Goal: Download file/media

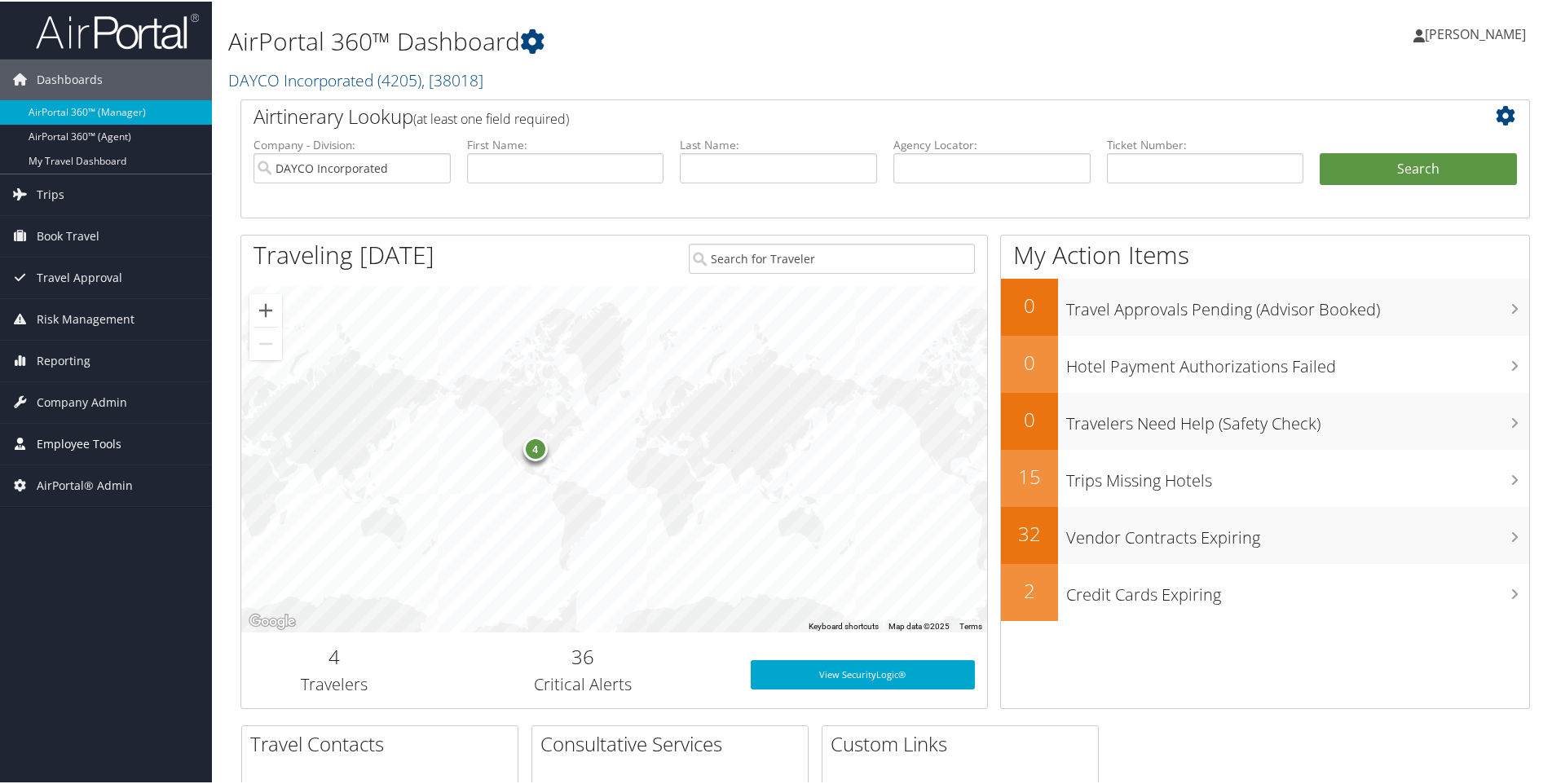
click at [67, 447] on span "Employee Tools" at bounding box center [78, 442] width 85 height 41
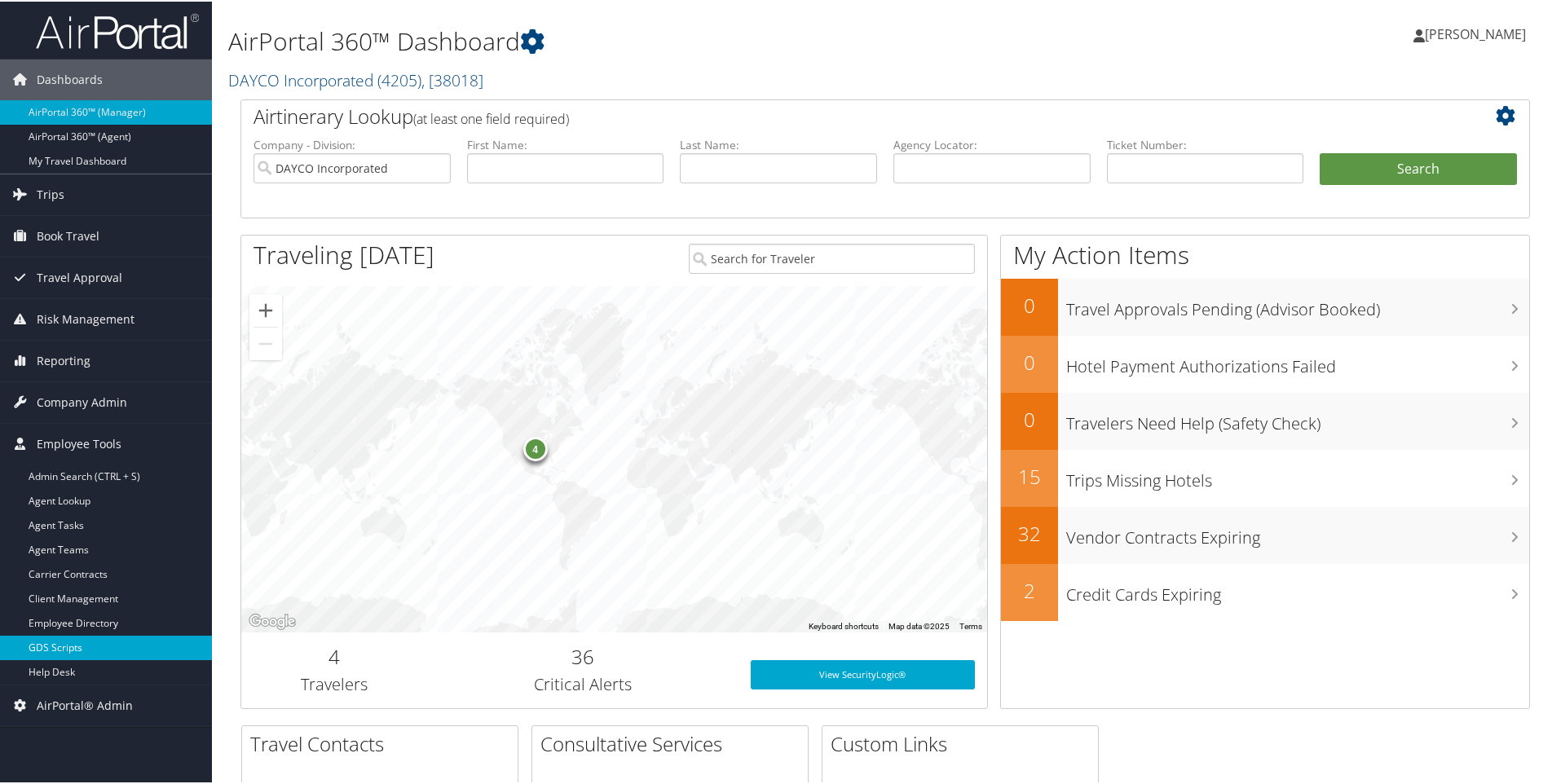
click at [59, 636] on link "GDS Scripts" at bounding box center [106, 645] width 212 height 24
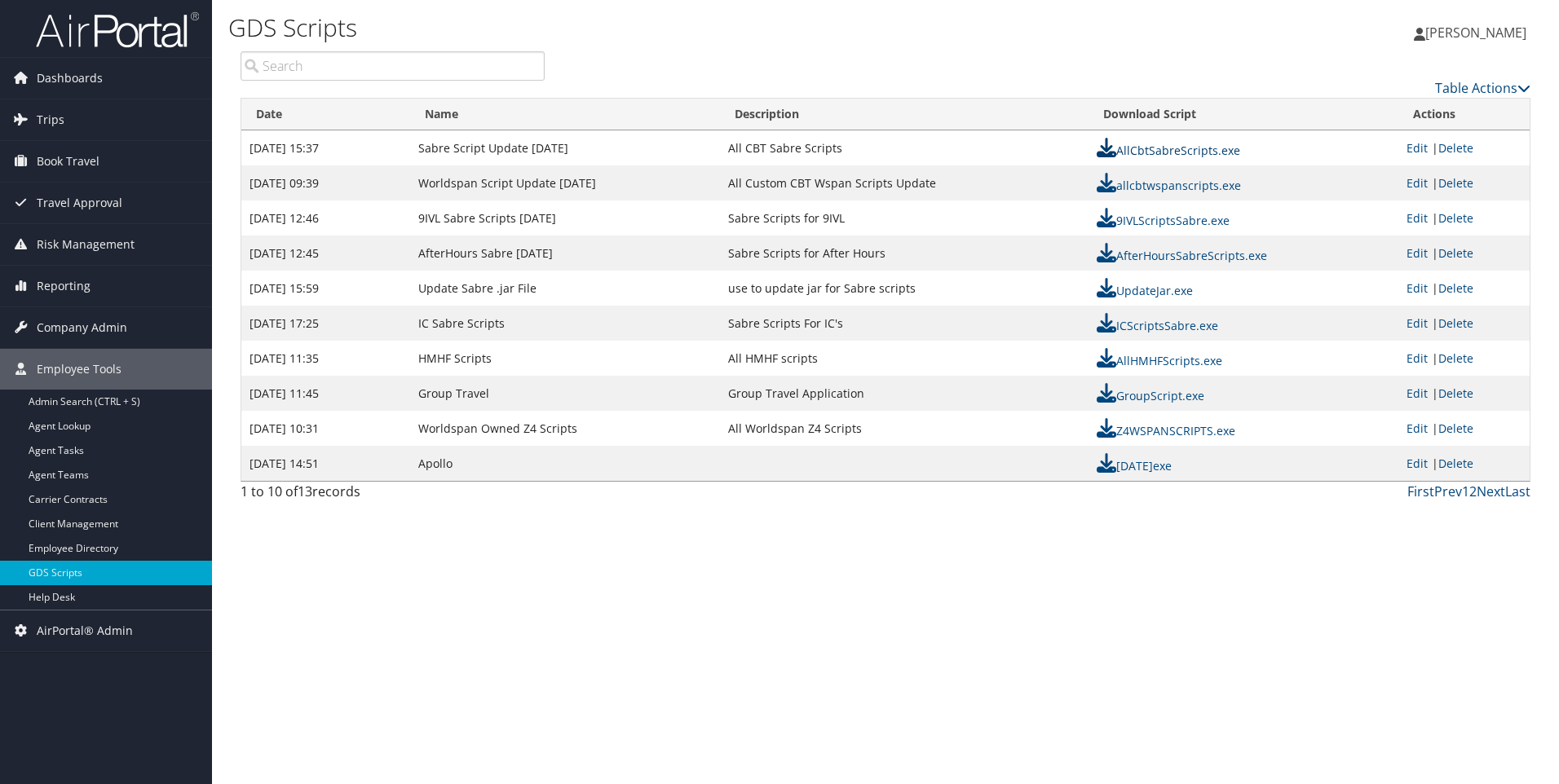
click at [1181, 150] on link "AllCbtSabreScripts.exe" at bounding box center [1168, 150] width 143 height 15
click at [1103, 147] on icon at bounding box center [1107, 148] width 20 height 20
click at [1172, 156] on link "AllCbtSabreScripts.exe" at bounding box center [1168, 150] width 143 height 15
